Goal: Task Accomplishment & Management: Manage account settings

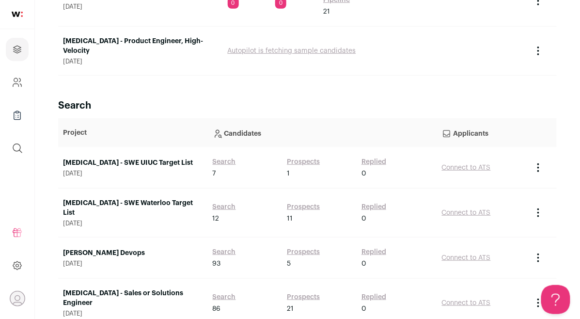
scroll to position [173, 0]
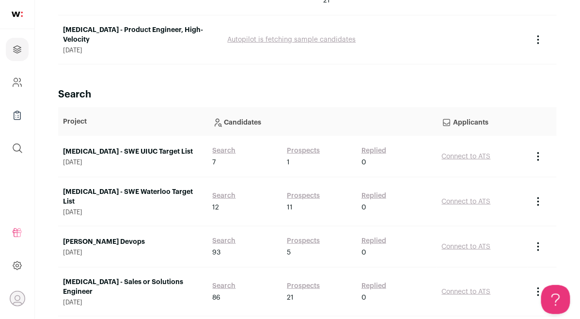
click at [164, 187] on link "[MEDICAL_DATA] - SWE Waterloo Target List" at bounding box center [133, 196] width 140 height 19
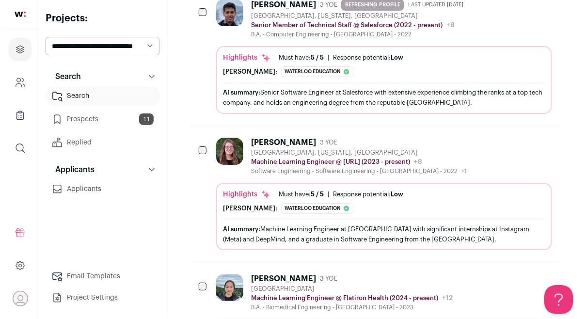
scroll to position [875, 0]
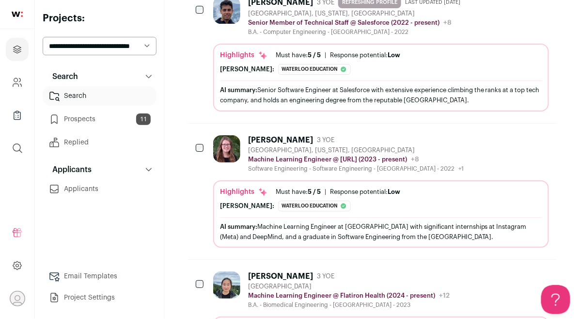
click at [245, 135] on div "[PERSON_NAME] 3 YOE [GEOGRAPHIC_DATA], [US_STATE], [GEOGRAPHIC_DATA] Machine Le…" at bounding box center [338, 153] width 251 height 37
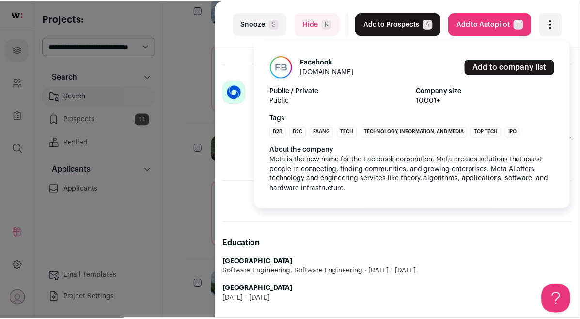
scroll to position [361, 0]
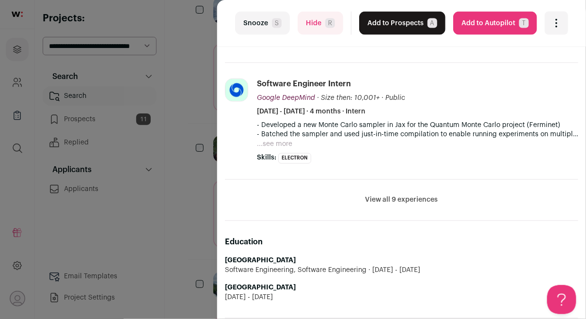
click at [378, 199] on button "View all 9 experiences" at bounding box center [401, 200] width 73 height 10
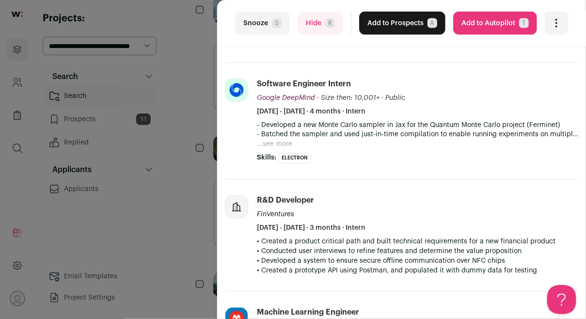
click at [162, 193] on div "last Snooze S Hide R Add to Prospects A Are you sure? [PERSON_NAME] is already …" at bounding box center [293, 159] width 586 height 319
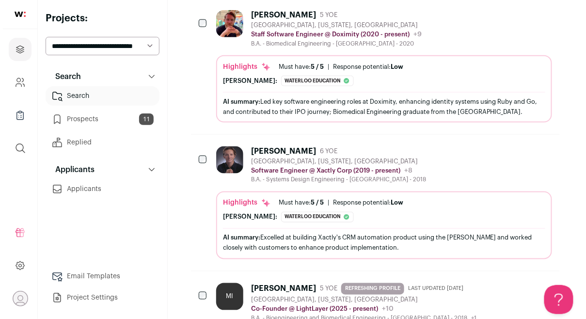
scroll to position [1220, 0]
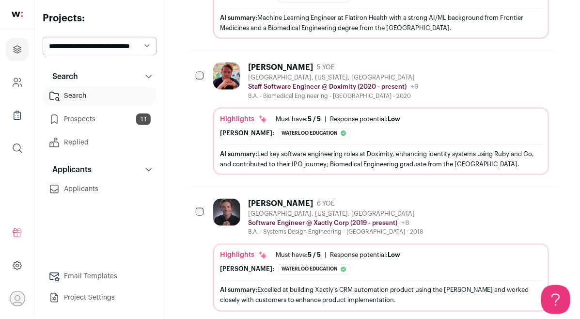
click at [300, 149] on div "AI summary: Led key software engineering roles at Doximity, enhancing identity …" at bounding box center [381, 159] width 322 height 20
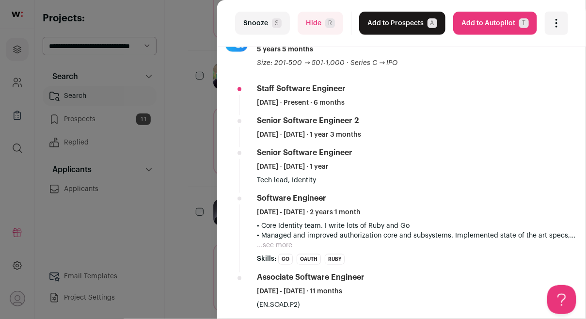
scroll to position [163, 0]
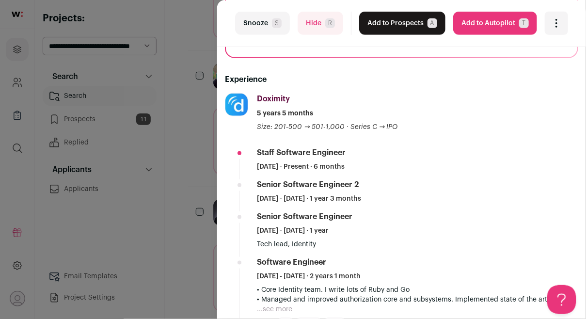
click at [387, 17] on button "Add to Prospects A" at bounding box center [402, 23] width 86 height 23
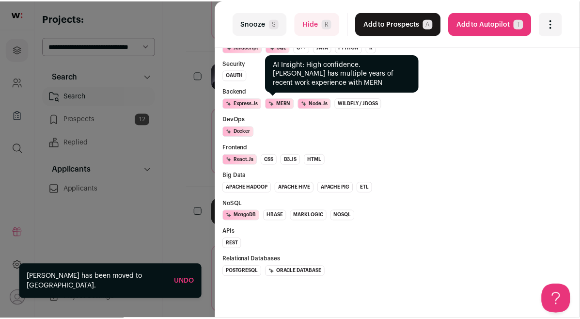
scroll to position [697, 0]
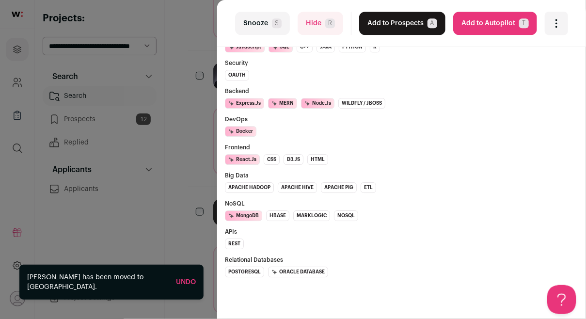
click at [180, 127] on div "last Snooze S Hide R Add to Prospects A Are you sure? [PERSON_NAME] is already …" at bounding box center [293, 159] width 586 height 319
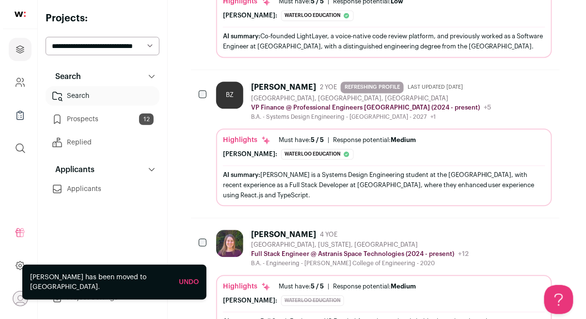
scroll to position [1495, 0]
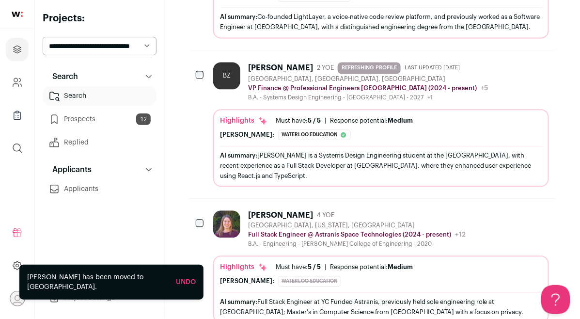
click at [358, 221] on div "[GEOGRAPHIC_DATA], [US_STATE], [GEOGRAPHIC_DATA]" at bounding box center [357, 225] width 218 height 8
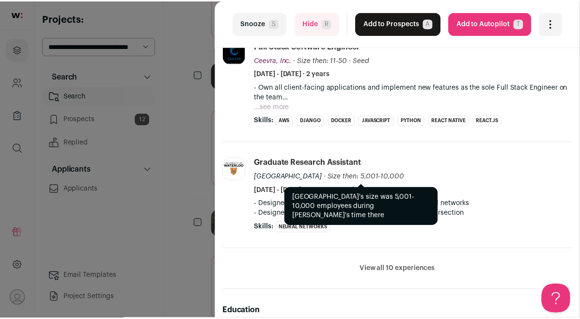
scroll to position [336, 0]
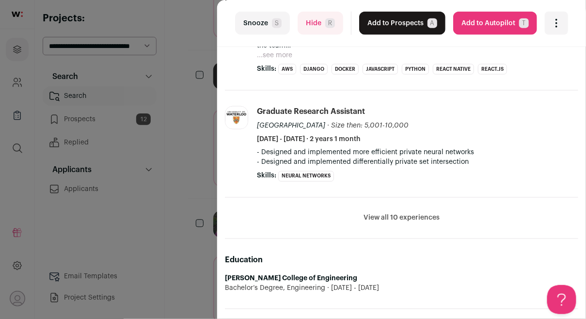
click at [196, 181] on div "last Snooze S Hide R Add to Prospects A Are you sure? [PERSON_NAME] is already …" at bounding box center [293, 159] width 586 height 319
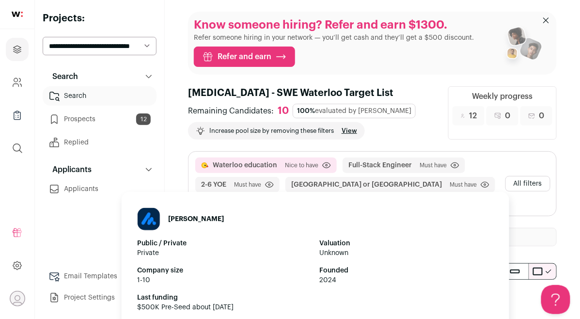
scroll to position [0, 0]
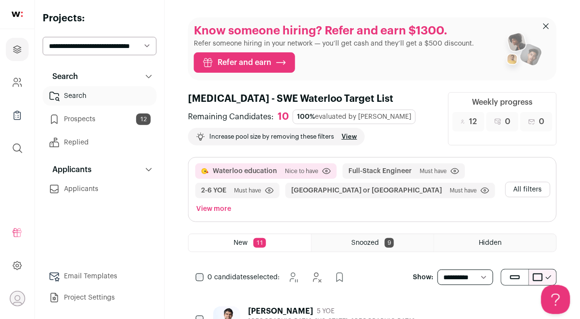
click at [119, 125] on link "Prospects 12" at bounding box center [100, 119] width 114 height 19
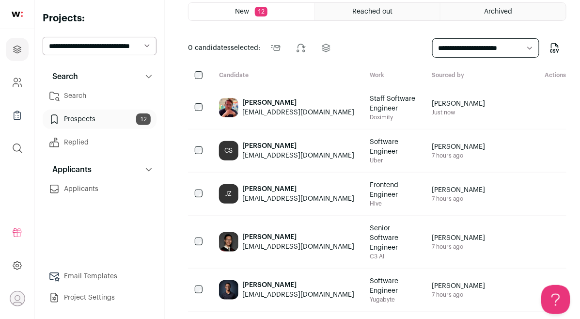
scroll to position [54, 0]
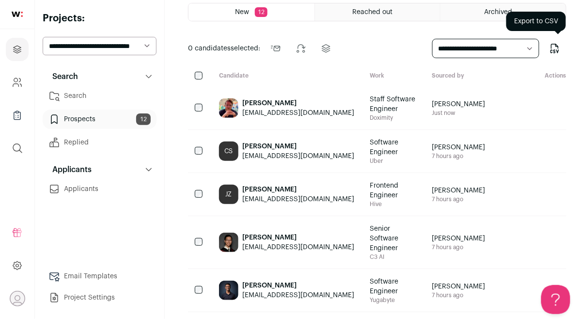
click at [549, 51] on icon "Export to CSV" at bounding box center [555, 49] width 12 height 12
